Goal: Task Accomplishment & Management: Use online tool/utility

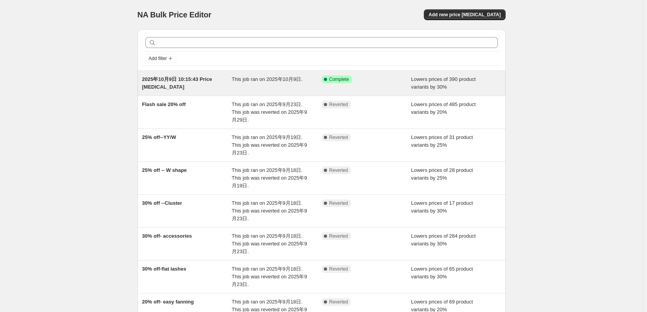
click at [213, 84] on div "2025年10月9日 10:15:43 Price [MEDICAL_DATA]" at bounding box center [187, 82] width 90 height 15
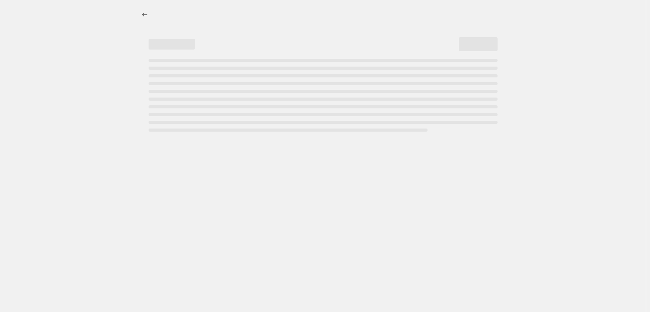
select select "percentage"
select select "collection"
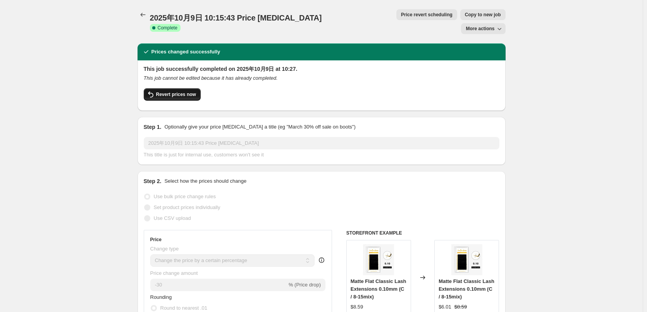
click at [184, 88] on button "Revert prices now" at bounding box center [172, 94] width 57 height 12
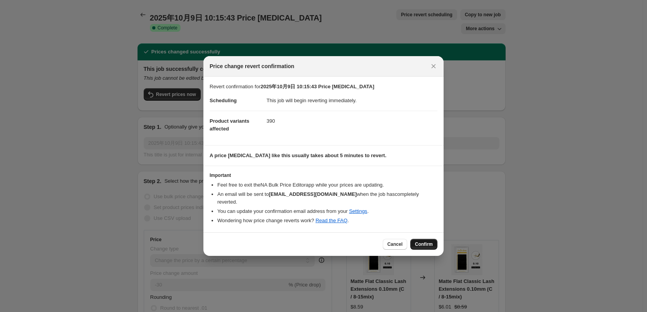
click at [424, 242] on span "Confirm" at bounding box center [424, 244] width 18 height 6
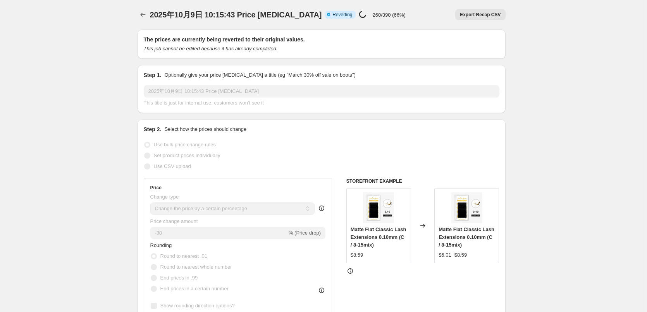
select select "percentage"
select select "collection"
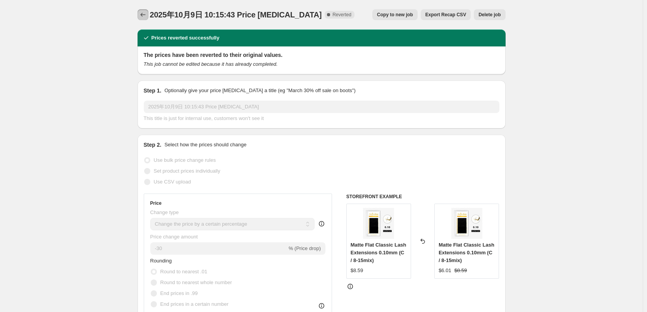
click at [146, 13] on icon "Price change jobs" at bounding box center [143, 15] width 8 height 8
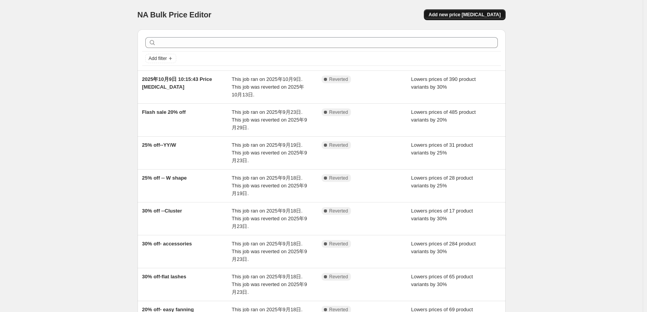
click at [456, 12] on span "Add new price [MEDICAL_DATA]" at bounding box center [464, 15] width 72 height 6
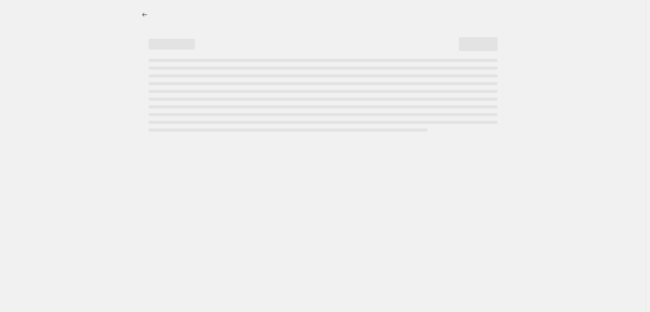
select select "percentage"
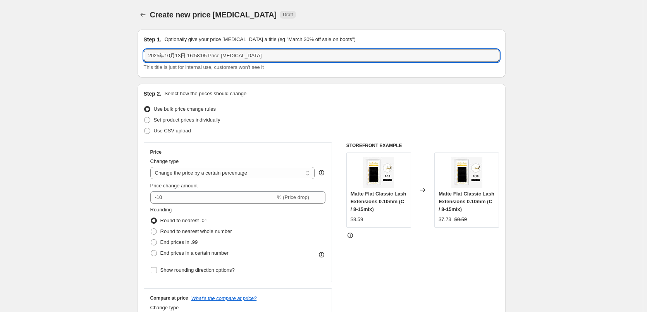
drag, startPoint x: 263, startPoint y: 54, endPoint x: 50, endPoint y: 57, distance: 213.4
type input "Flash Sale 30% off"
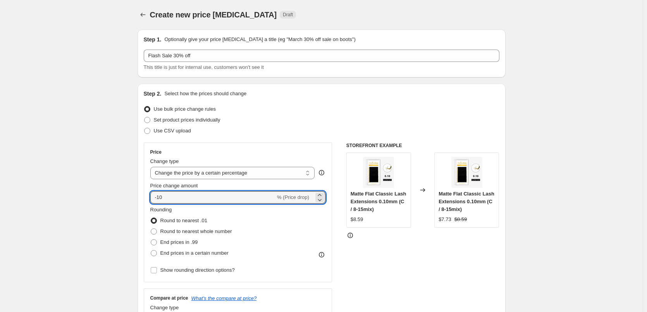
drag, startPoint x: 160, startPoint y: 199, endPoint x: 268, endPoint y: 190, distance: 108.0
click at [270, 203] on input "-10" at bounding box center [212, 197] width 125 height 12
type input "-30"
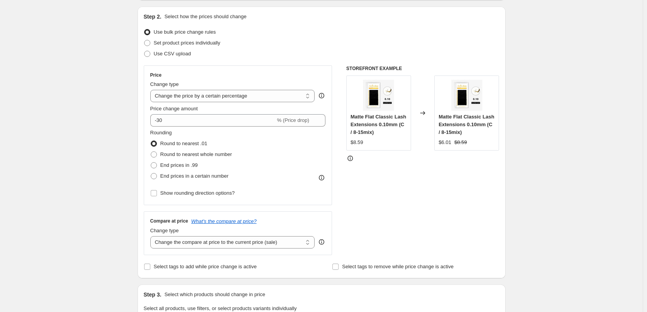
scroll to position [77, 0]
click at [230, 95] on select "Change the price to a certain amount Change the price by a certain amount Chang…" at bounding box center [232, 95] width 165 height 12
click at [84, 148] on div "Create new price [MEDICAL_DATA]. This page is ready Create new price [MEDICAL_D…" at bounding box center [321, 313] width 642 height 781
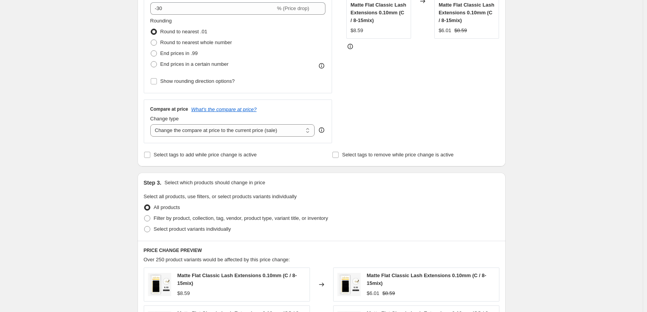
scroll to position [194, 0]
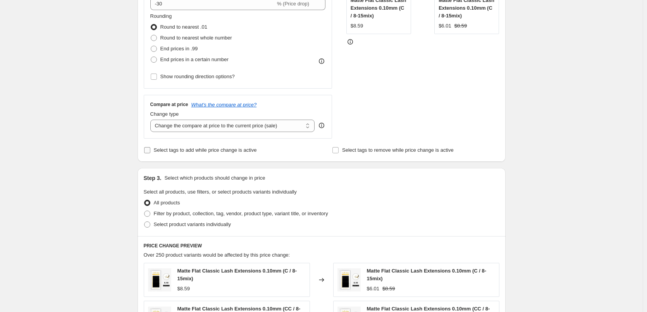
click at [176, 152] on span "Select tags to add while price change is active" at bounding box center [205, 150] width 103 height 6
click at [150, 152] on input "Select tags to add while price change is active" at bounding box center [147, 150] width 6 height 6
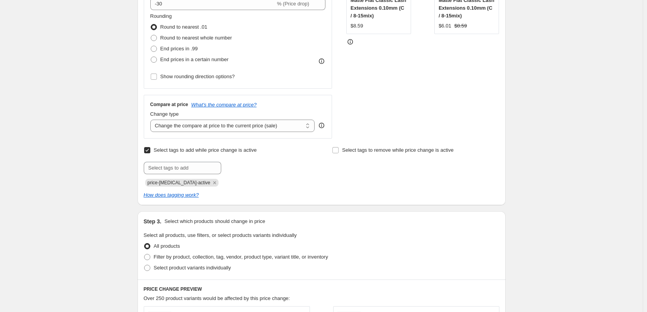
click at [176, 152] on span "Select tags to add while price change is active" at bounding box center [205, 150] width 103 height 6
click at [150, 152] on input "Select tags to add while price change is active" at bounding box center [147, 150] width 6 height 6
checkbox input "false"
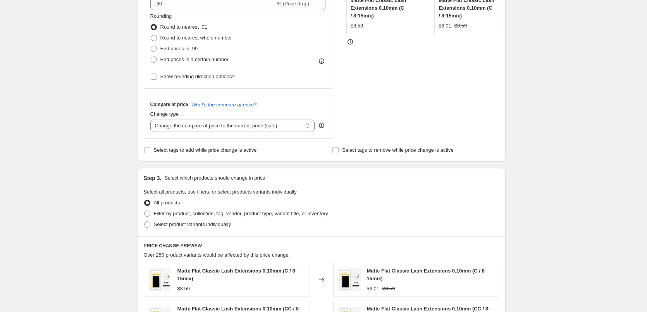
scroll to position [232, 0]
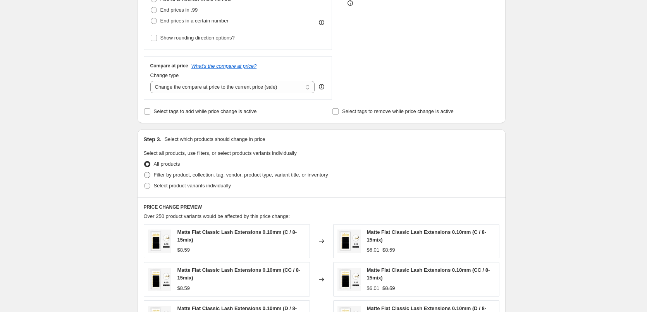
click at [170, 175] on span "Filter by product, collection, tag, vendor, product type, variant title, or inv…" at bounding box center [241, 175] width 174 height 6
click at [144, 172] on input "Filter by product, collection, tag, vendor, product type, variant title, or inv…" at bounding box center [144, 172] width 0 height 0
radio input "true"
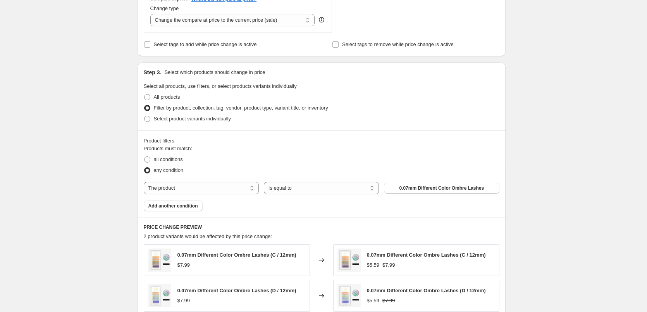
scroll to position [310, 0]
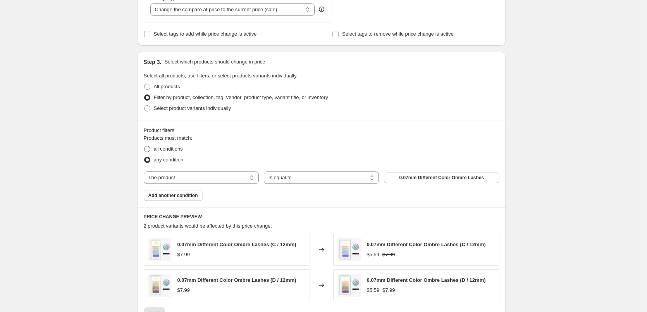
click at [172, 153] on span "all conditions" at bounding box center [168, 149] width 29 height 8
click at [144, 146] on input "all conditions" at bounding box center [144, 146] width 0 height 0
radio input "true"
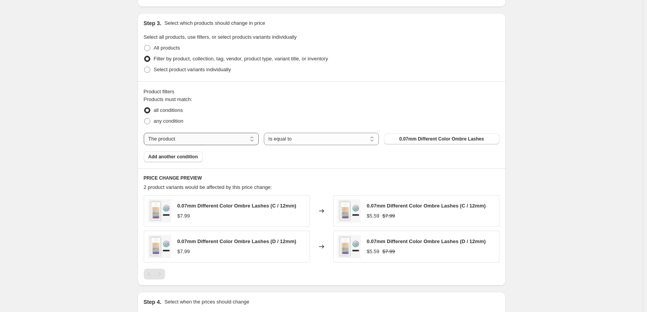
click at [204, 144] on select "The product The product's collection The product's tag The product's vendor The…" at bounding box center [201, 139] width 115 height 12
select select "collection"
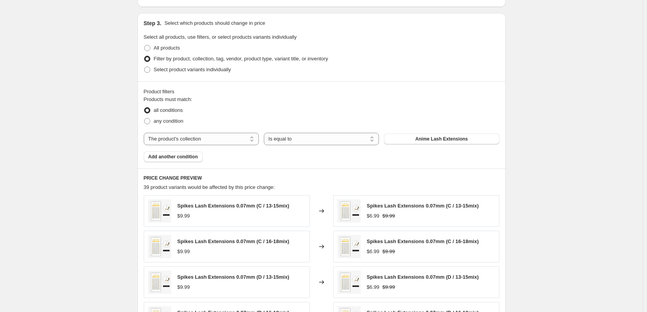
click at [441, 141] on span "Anime Lash Extensions" at bounding box center [441, 139] width 52 height 6
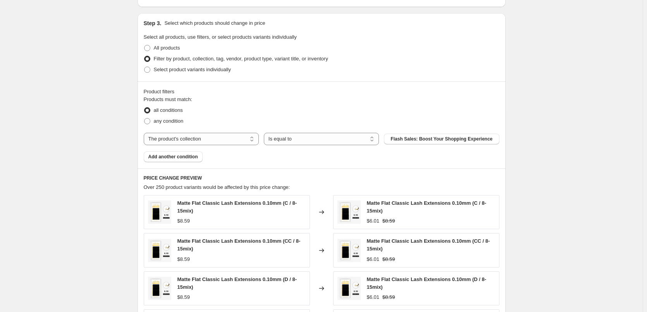
click at [527, 189] on div "Create new price [MEDICAL_DATA]. This page is ready Create new price [MEDICAL_D…" at bounding box center [321, 86] width 642 height 868
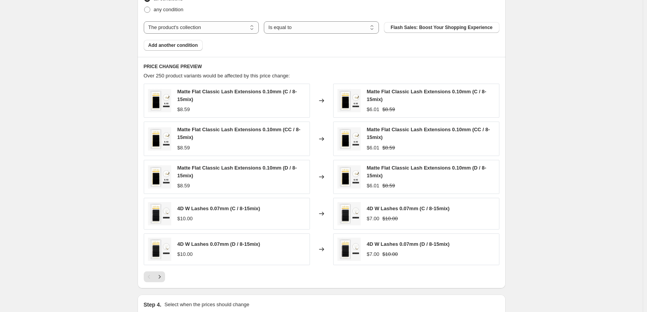
scroll to position [557, 0]
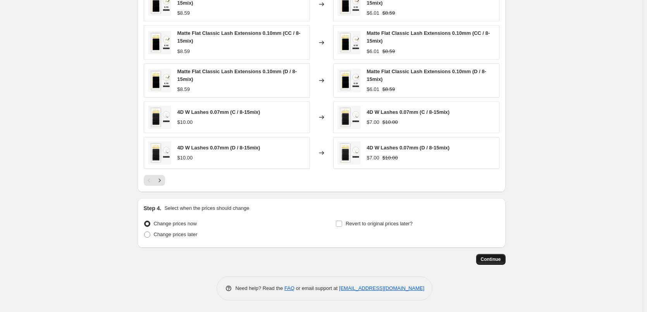
click at [493, 259] on span "Continue" at bounding box center [490, 259] width 20 height 6
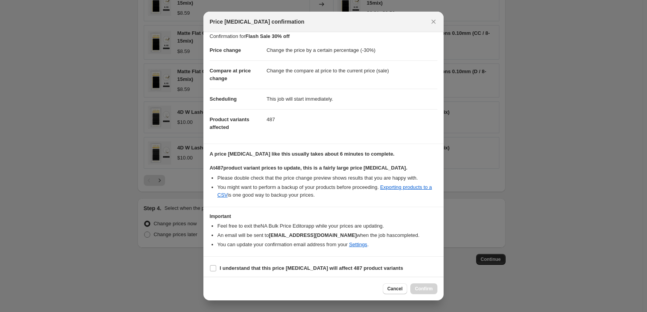
scroll to position [9, 0]
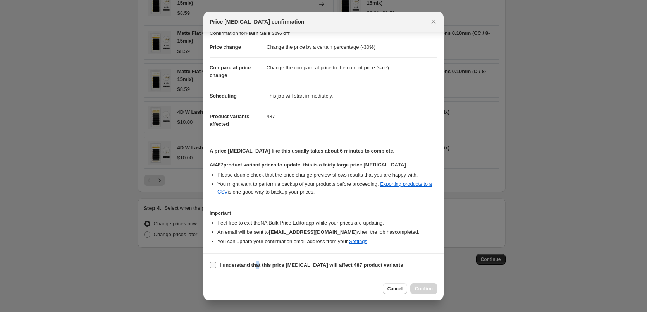
click at [259, 262] on b "I understand that this price [MEDICAL_DATA] will affect 487 product variants" at bounding box center [311, 265] width 183 height 6
click at [336, 266] on b "I understand that this price [MEDICAL_DATA] will affect 487 product variants" at bounding box center [311, 265] width 183 height 6
click at [216, 266] on input "I understand that this price [MEDICAL_DATA] will affect 487 product variants" at bounding box center [213, 265] width 6 height 6
checkbox input "true"
click at [430, 287] on span "Confirm" at bounding box center [424, 289] width 18 height 6
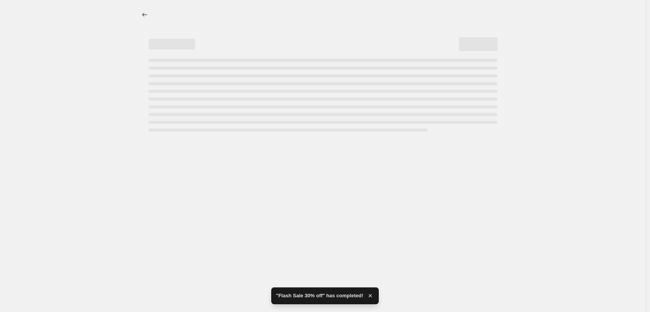
select select "percentage"
select select "collection"
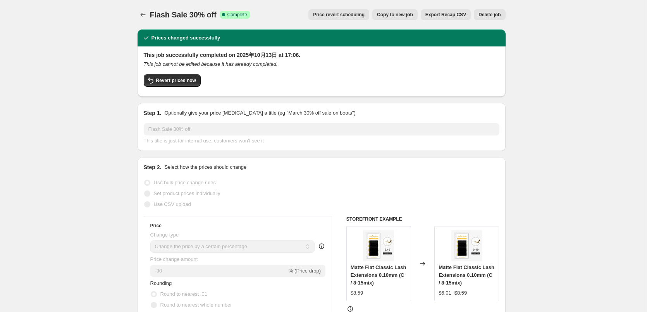
click at [142, 14] on icon "Price change jobs" at bounding box center [143, 15] width 8 height 8
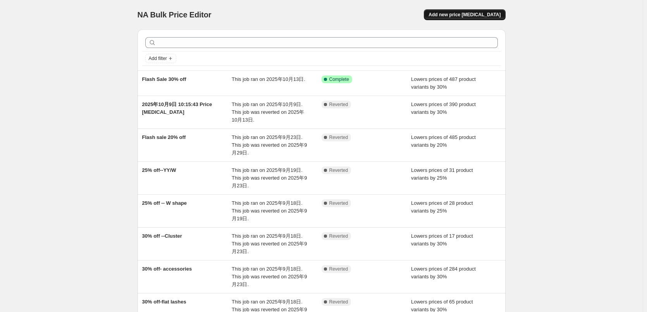
click at [484, 14] on span "Add new price [MEDICAL_DATA]" at bounding box center [464, 15] width 72 height 6
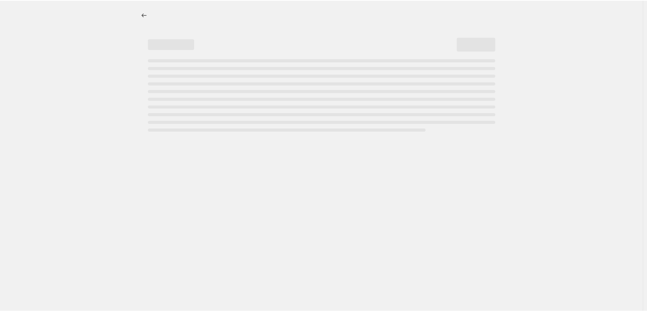
select select "percentage"
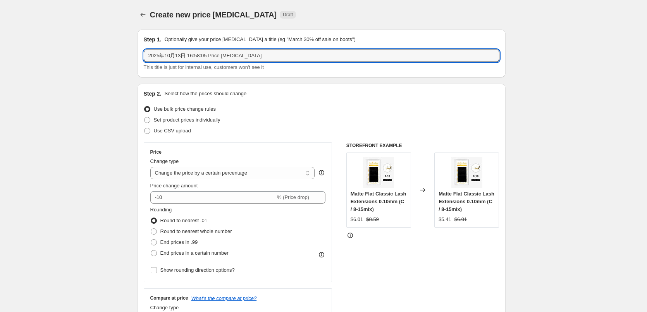
drag, startPoint x: 252, startPoint y: 57, endPoint x: -14, endPoint y: 74, distance: 266.9
click at [0, 74] on html "Home Settings Plans Skip to content Create new price [MEDICAL_DATA]. This page …" at bounding box center [323, 156] width 647 height 312
type input "d"
type input "Premade Lashes 40% off"
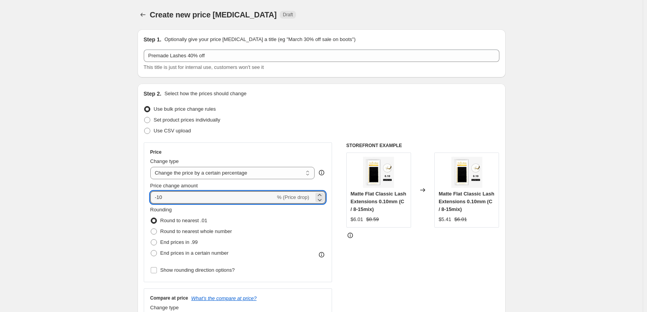
drag, startPoint x: 160, startPoint y: 198, endPoint x: 382, endPoint y: 173, distance: 223.6
click at [363, 193] on div "Price Change type Change the price to a certain amount Change the price by a ce…" at bounding box center [321, 237] width 355 height 190
type input "-40"
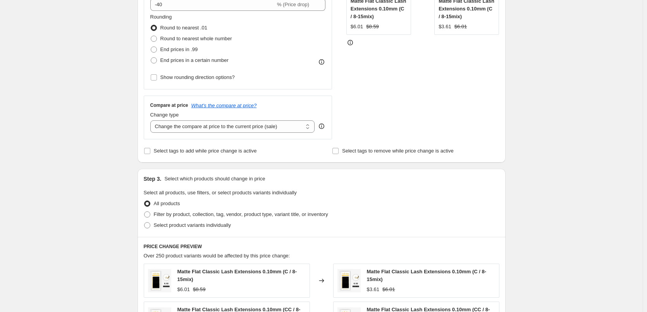
scroll to position [194, 0]
click at [155, 214] on label "Filter by product, collection, tag, vendor, product type, variant title, or inv…" at bounding box center [236, 213] width 184 height 11
click at [144, 211] on input "Filter by product, collection, tag, vendor, product type, variant title, or inv…" at bounding box center [144, 211] width 0 height 0
radio input "true"
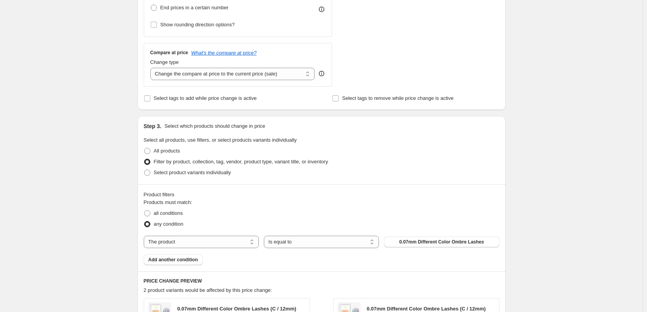
scroll to position [271, 0]
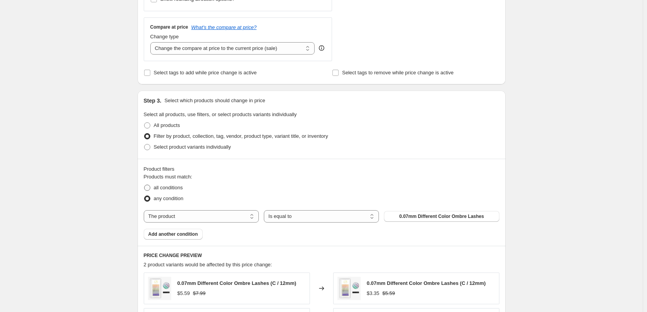
click at [161, 188] on span "all conditions" at bounding box center [168, 188] width 29 height 6
click at [144, 185] on input "all conditions" at bounding box center [144, 185] width 0 height 0
radio input "true"
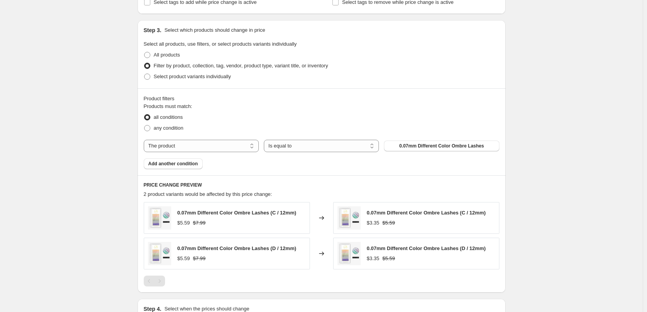
scroll to position [348, 0]
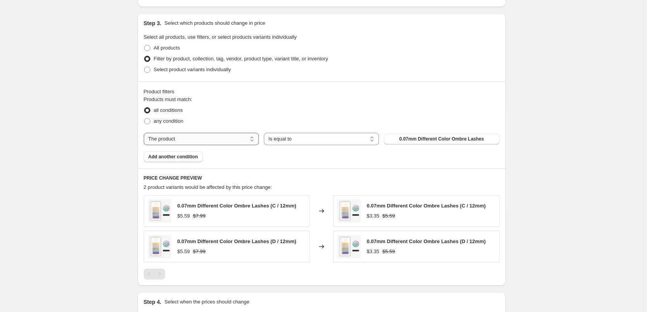
click at [224, 140] on select "The product The product's collection The product's tag The product's vendor The…" at bounding box center [201, 139] width 115 height 12
select select "collection"
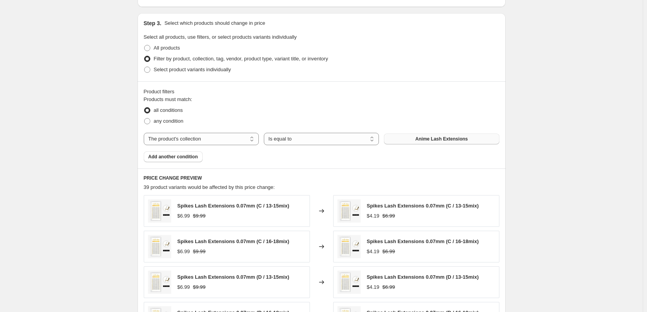
click at [453, 142] on span "Anime Lash Extensions" at bounding box center [441, 139] width 52 height 6
click at [549, 165] on div "Create new price [MEDICAL_DATA]. This page is ready Create new price [MEDICAL_D…" at bounding box center [321, 82] width 642 height 861
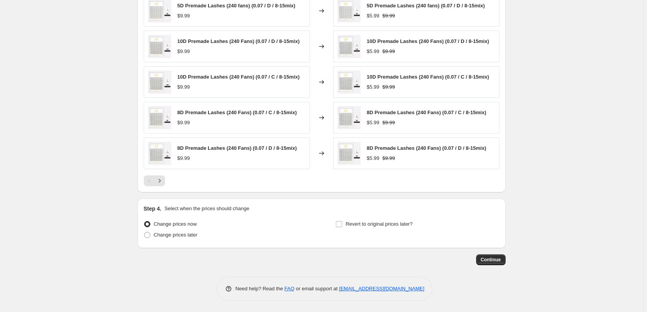
scroll to position [549, 0]
click at [504, 261] on button "Continue" at bounding box center [490, 259] width 29 height 11
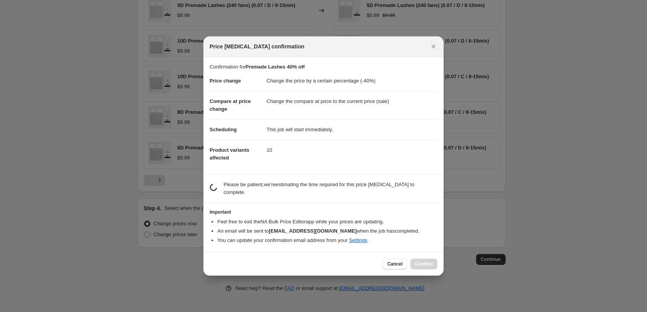
scroll to position [0, 0]
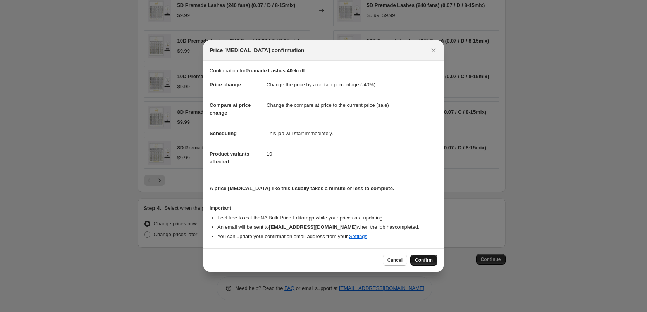
click at [419, 257] on button "Confirm" at bounding box center [423, 260] width 27 height 11
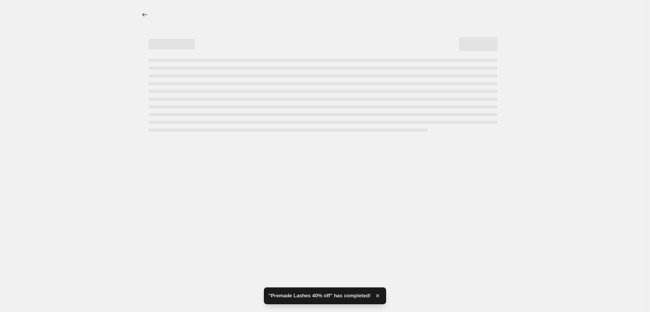
select select "percentage"
select select "collection"
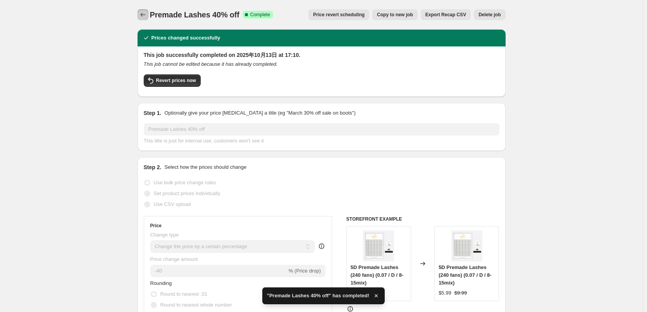
click at [142, 14] on icon "Price change jobs" at bounding box center [143, 15] width 8 height 8
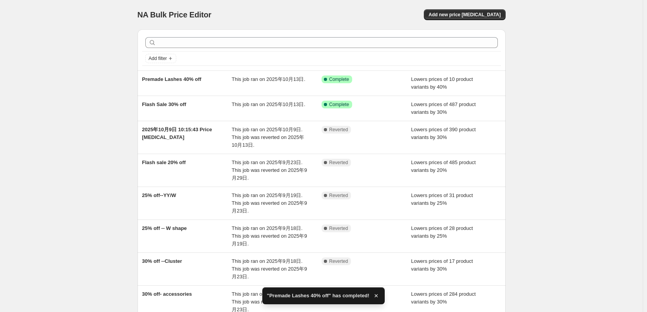
click at [55, 78] on div "NA Bulk Price Editor. This page is ready NA Bulk Price Editor Add new price [ME…" at bounding box center [321, 230] width 642 height 461
